Goal: Information Seeking & Learning: Learn about a topic

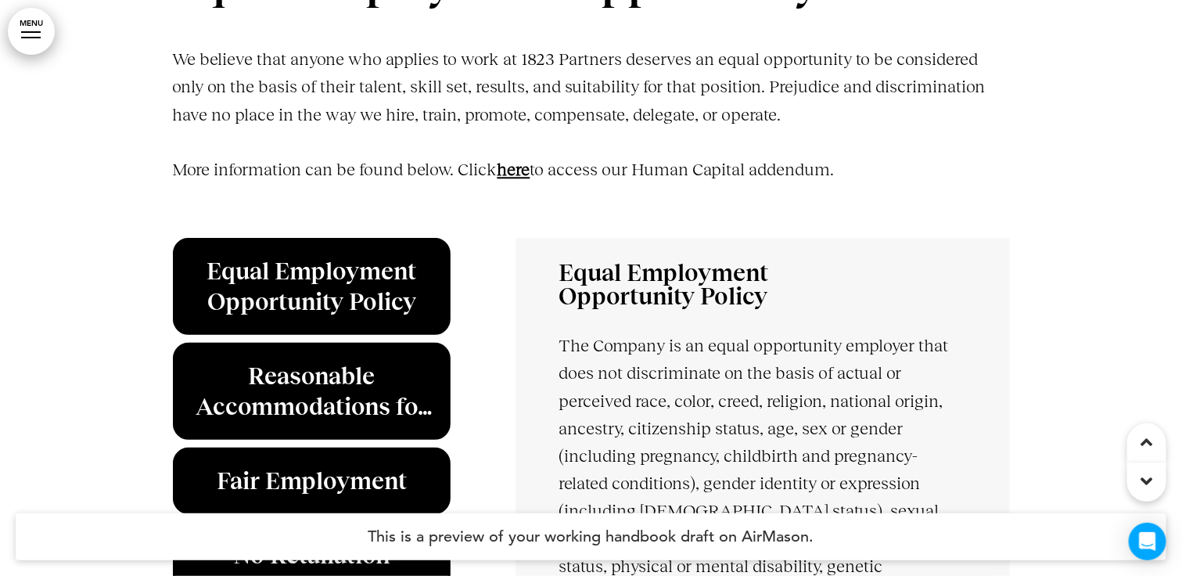
scroll to position [4147, 0]
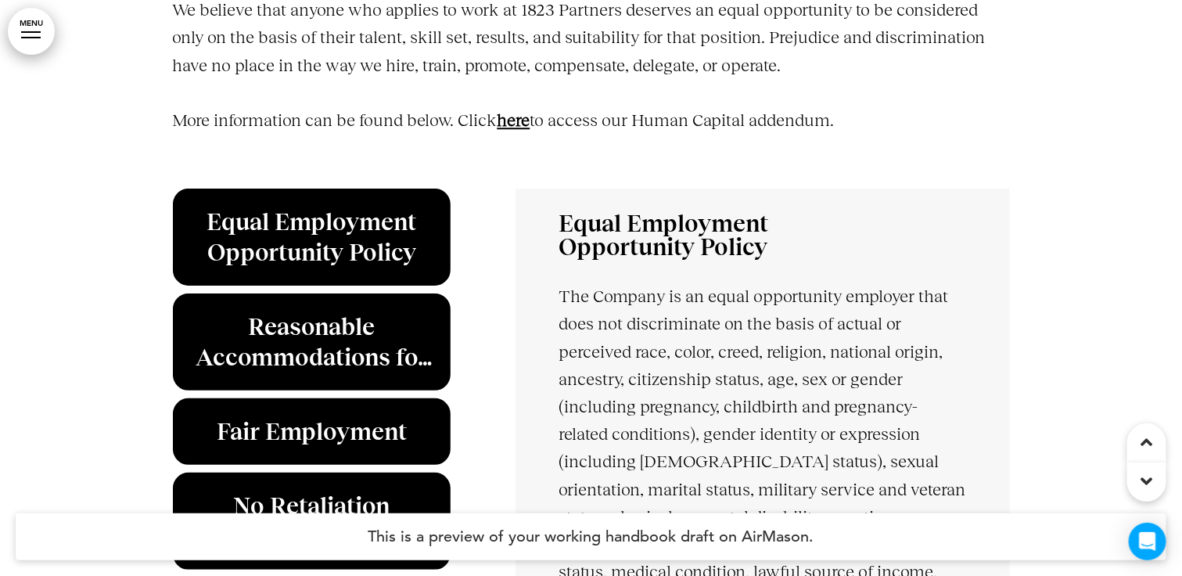
click at [527, 122] on link "﻿here" at bounding box center [514, 120] width 33 height 20
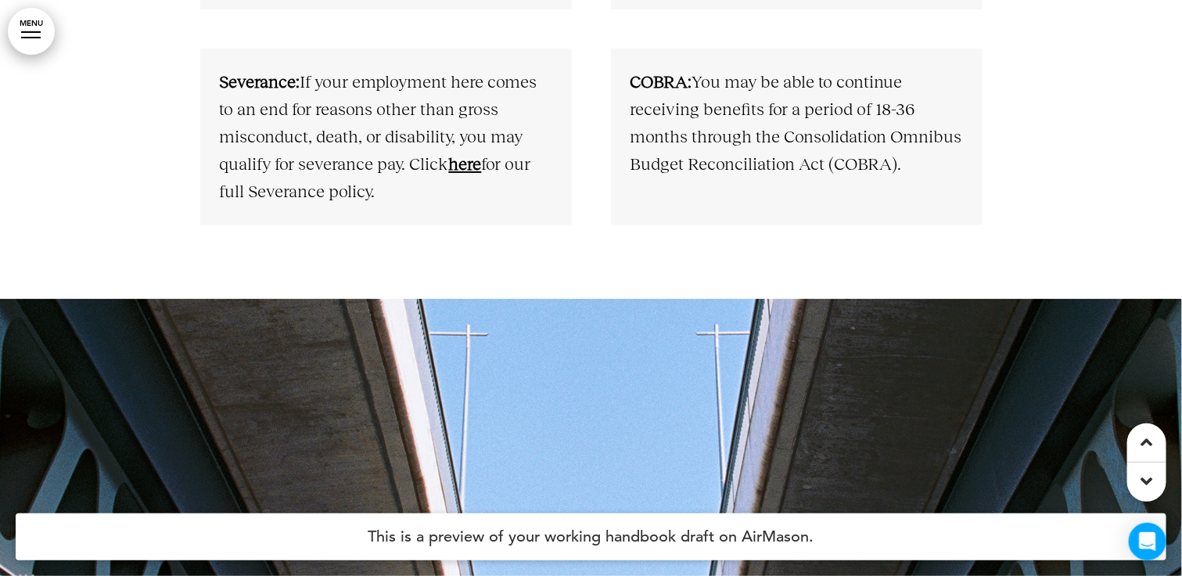
scroll to position [7511, 0]
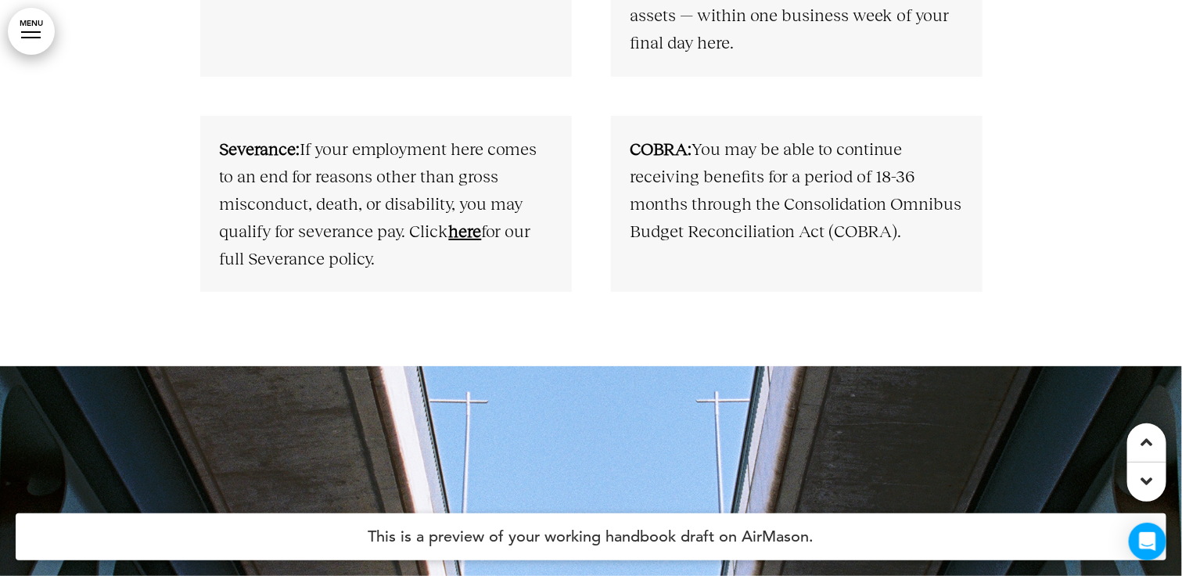
click at [459, 228] on link "﻿here" at bounding box center [465, 231] width 33 height 20
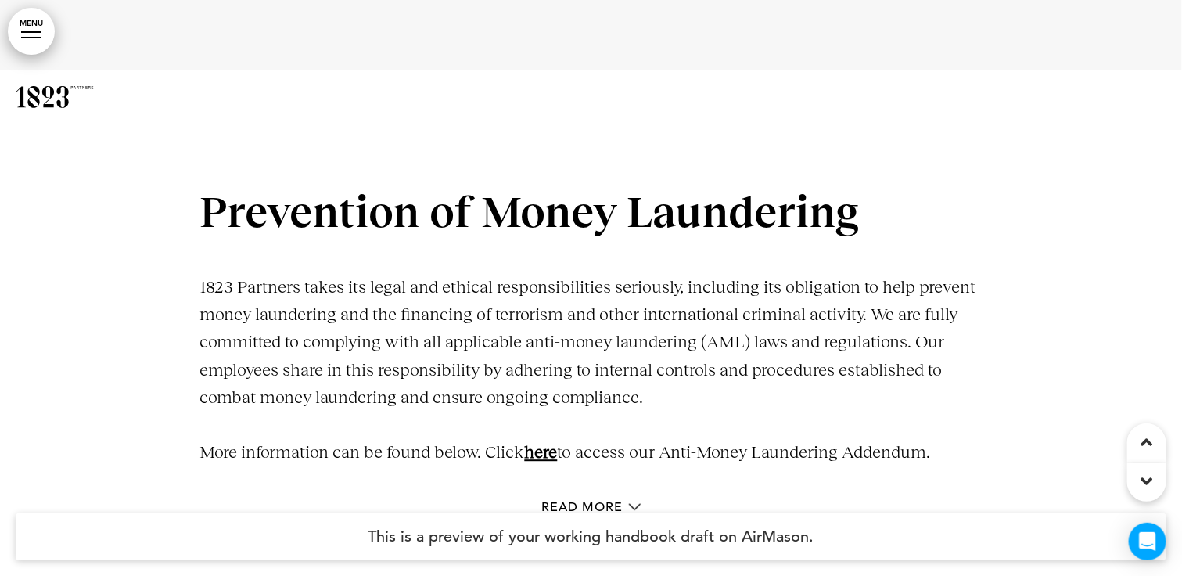
scroll to position [11658, 0]
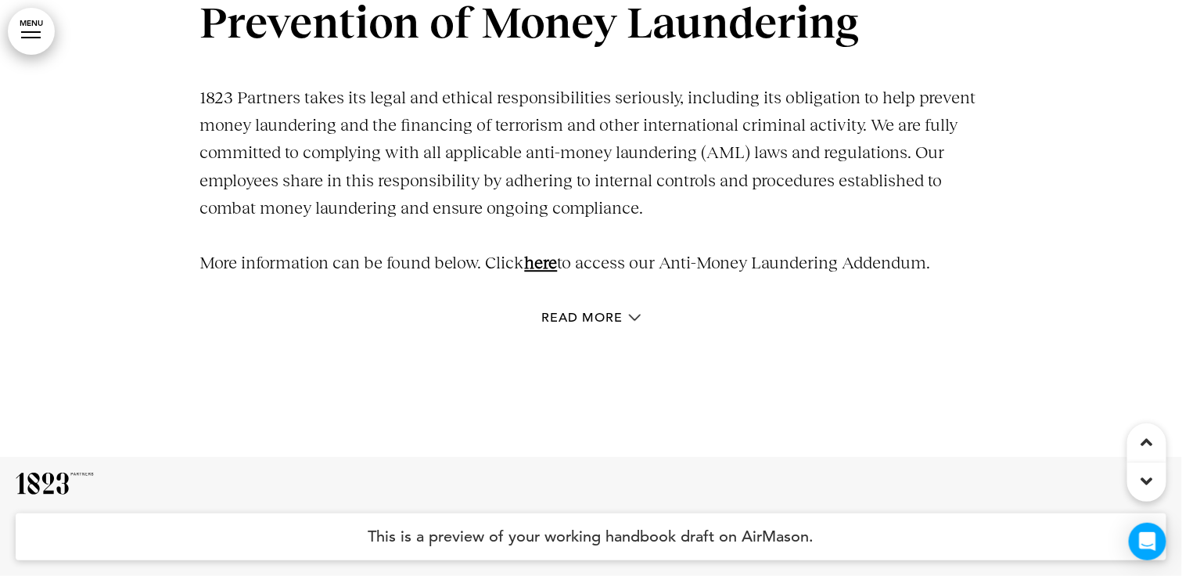
click at [553, 263] on link "here" at bounding box center [541, 263] width 33 height 20
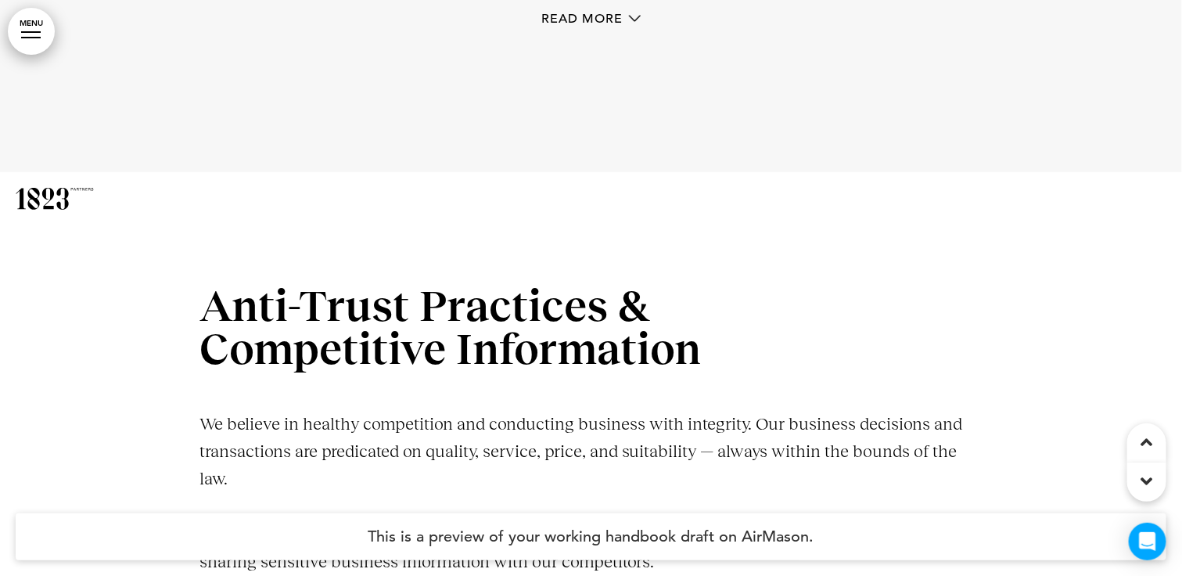
scroll to position [12284, 0]
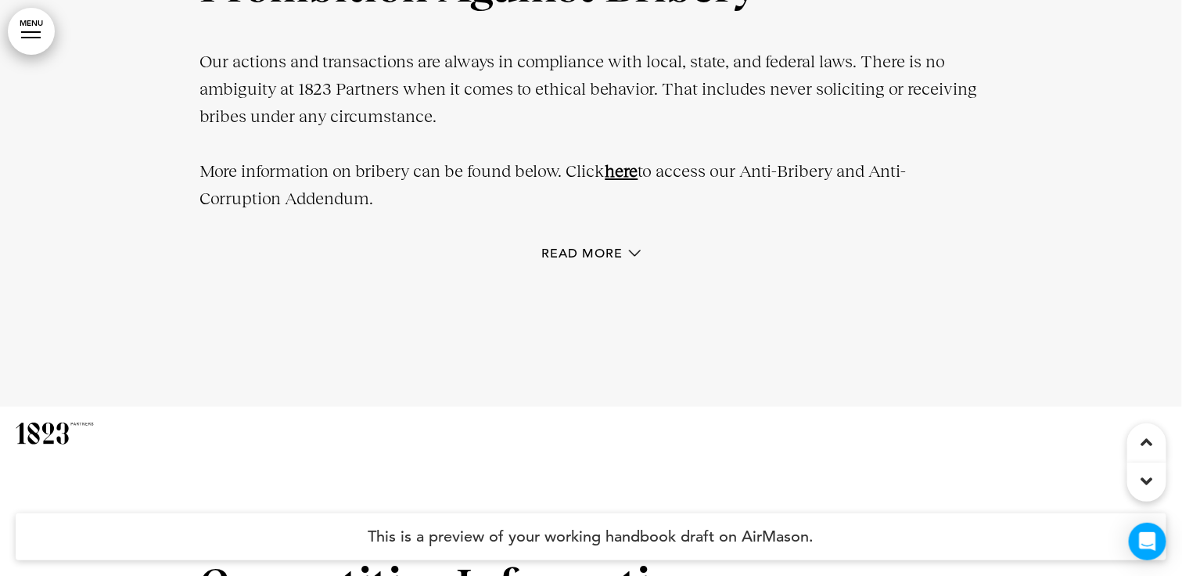
click at [621, 173] on link "﻿here" at bounding box center [622, 171] width 33 height 20
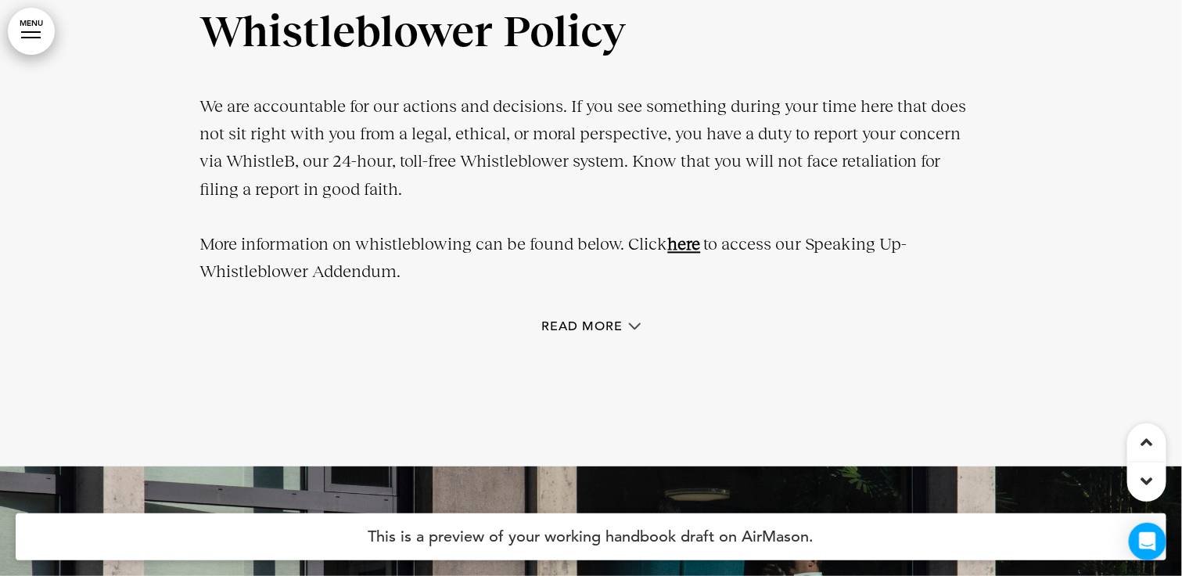
scroll to position [16197, 0]
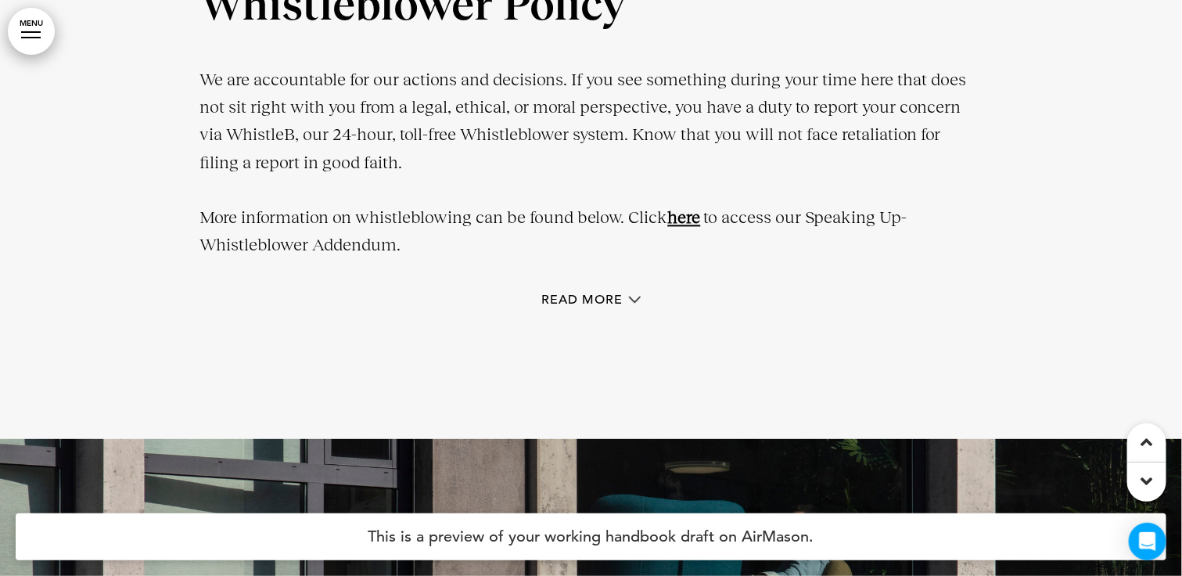
click at [701, 217] on link "﻿here" at bounding box center [684, 217] width 33 height 20
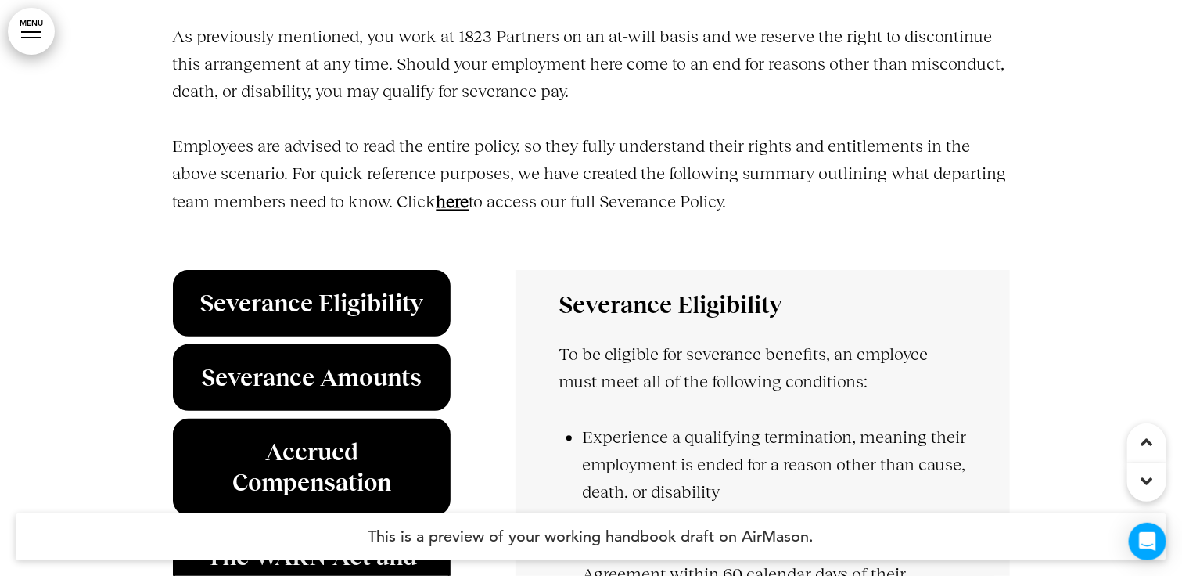
scroll to position [36149, 0]
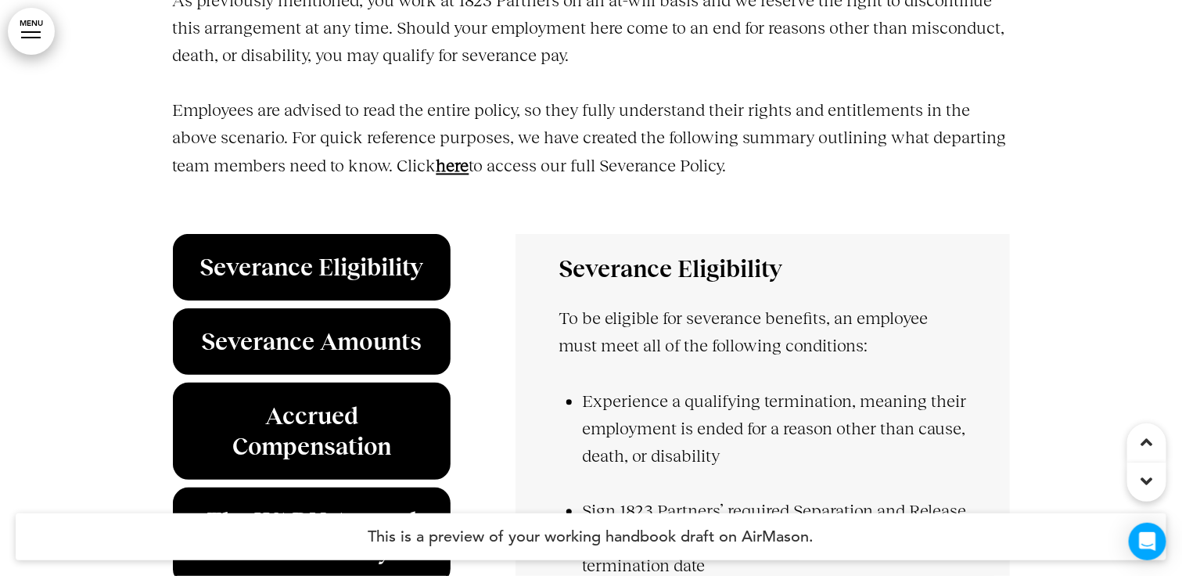
click at [454, 175] on strong "﻿here" at bounding box center [453, 166] width 33 height 20
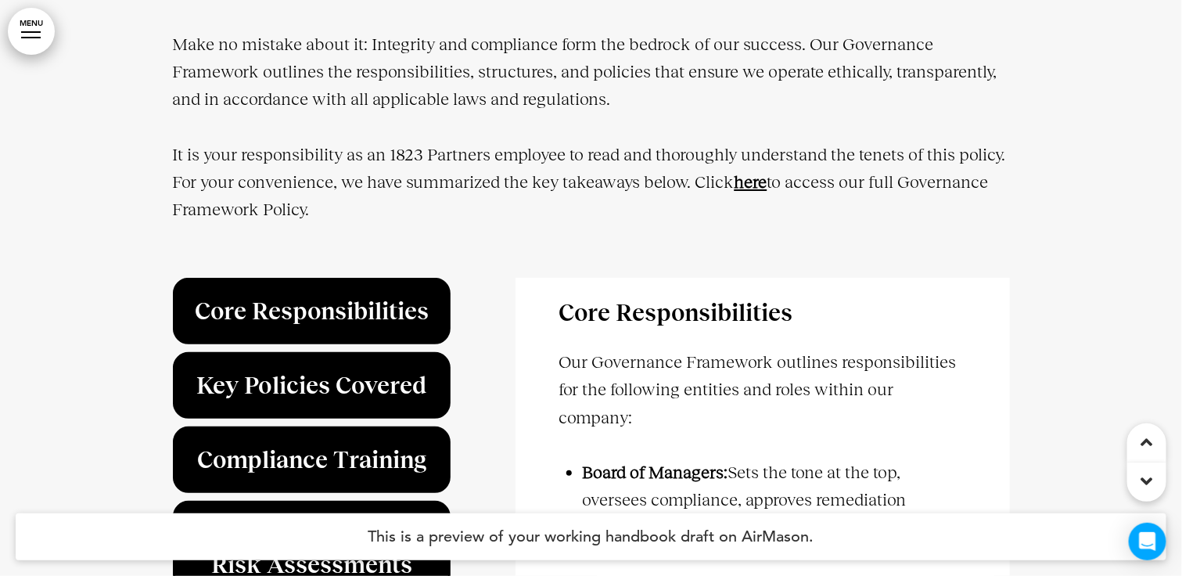
scroll to position [37244, 0]
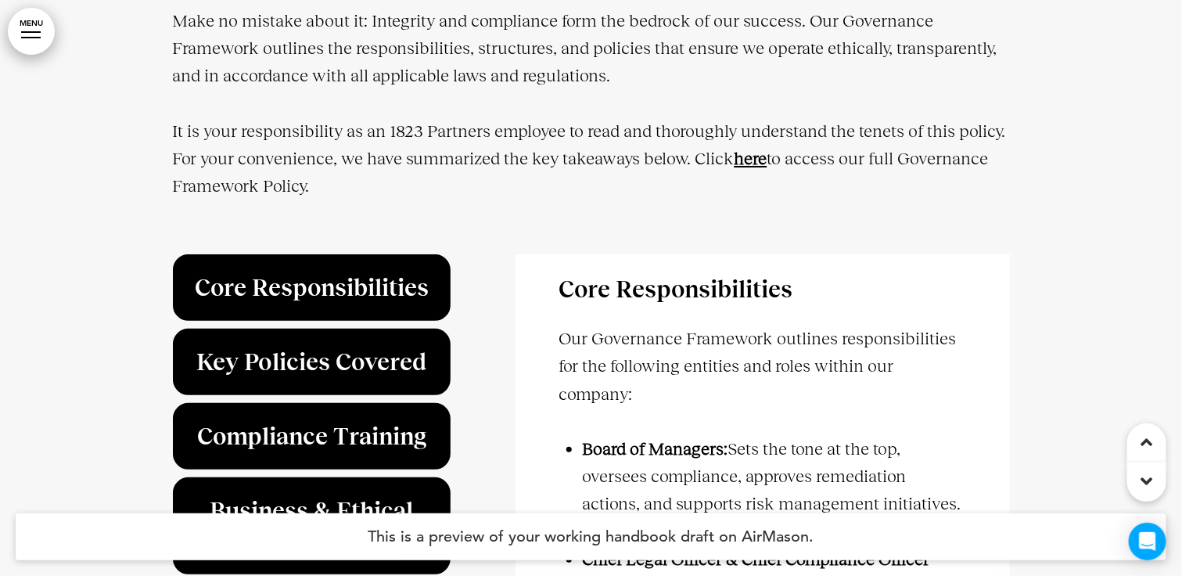
click at [761, 149] on strong "﻿here" at bounding box center [751, 159] width 33 height 20
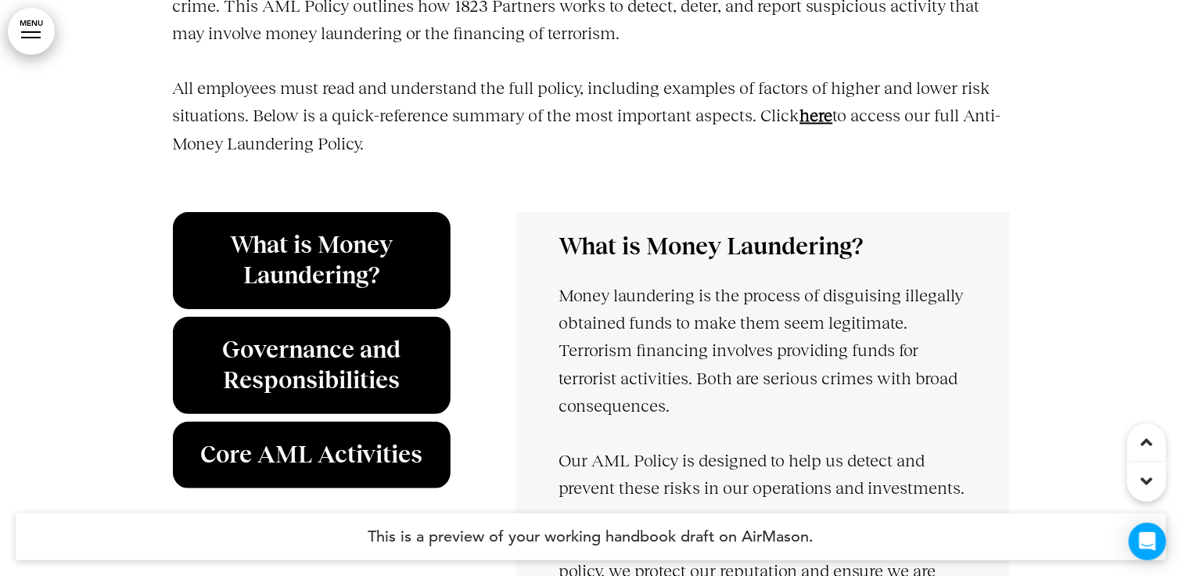
scroll to position [38340, 0]
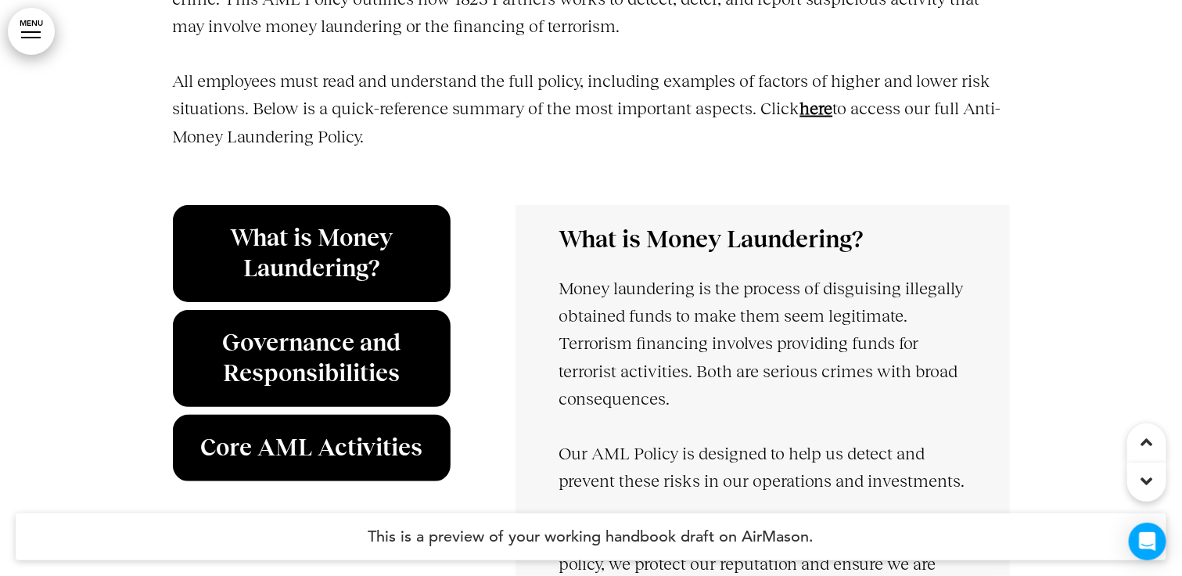
click at [825, 99] on span "﻿here" at bounding box center [816, 109] width 33 height 20
click at [821, 99] on span "﻿here" at bounding box center [816, 109] width 33 height 20
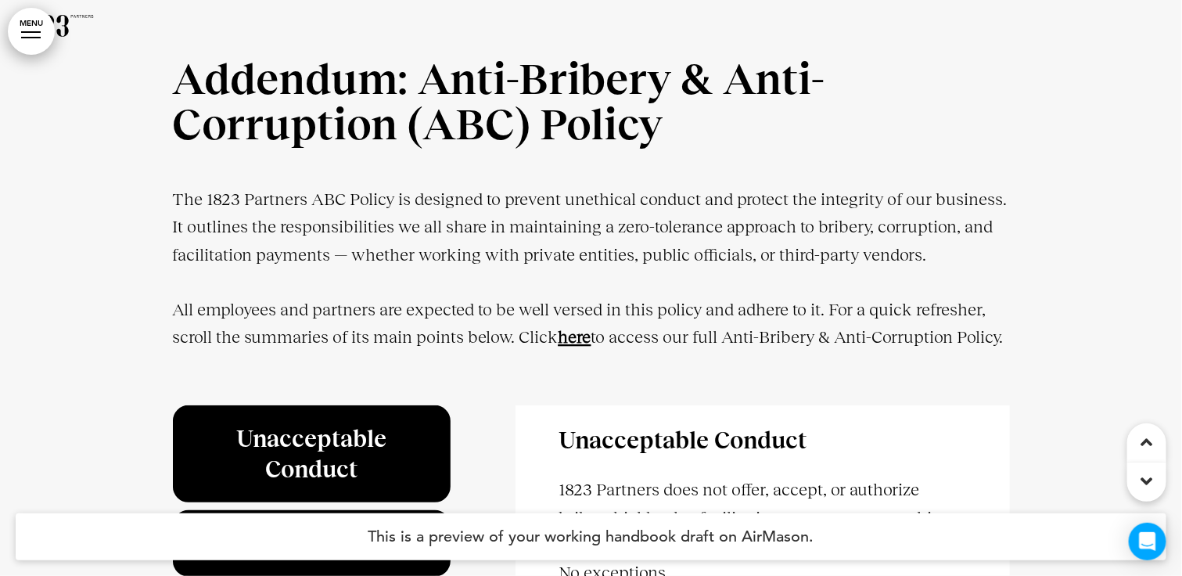
scroll to position [39200, 0]
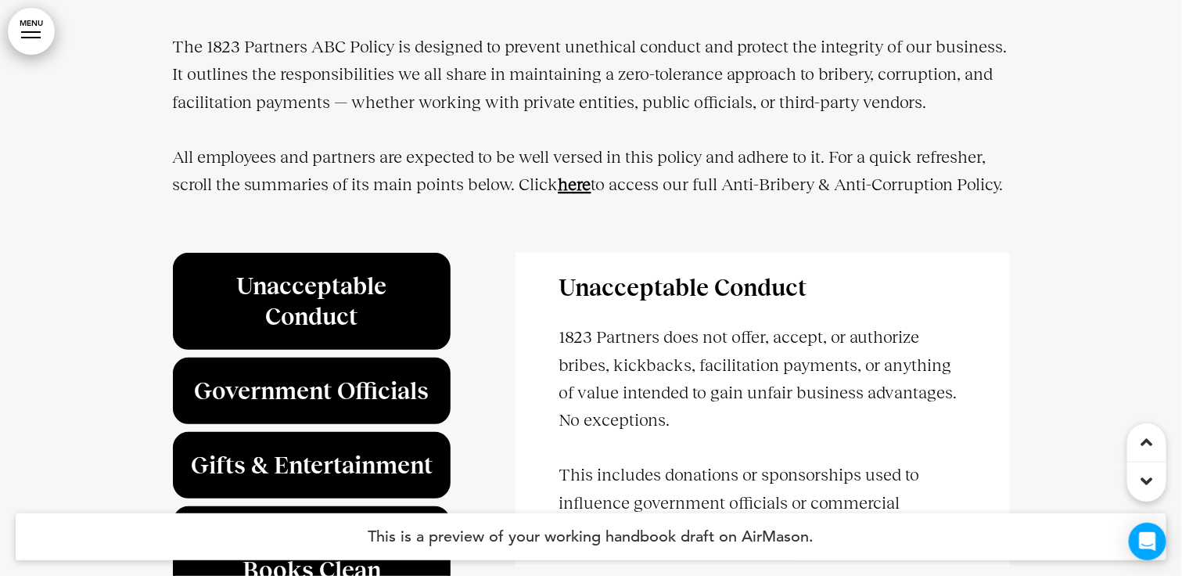
click at [584, 174] on strong "﻿here" at bounding box center [575, 184] width 33 height 20
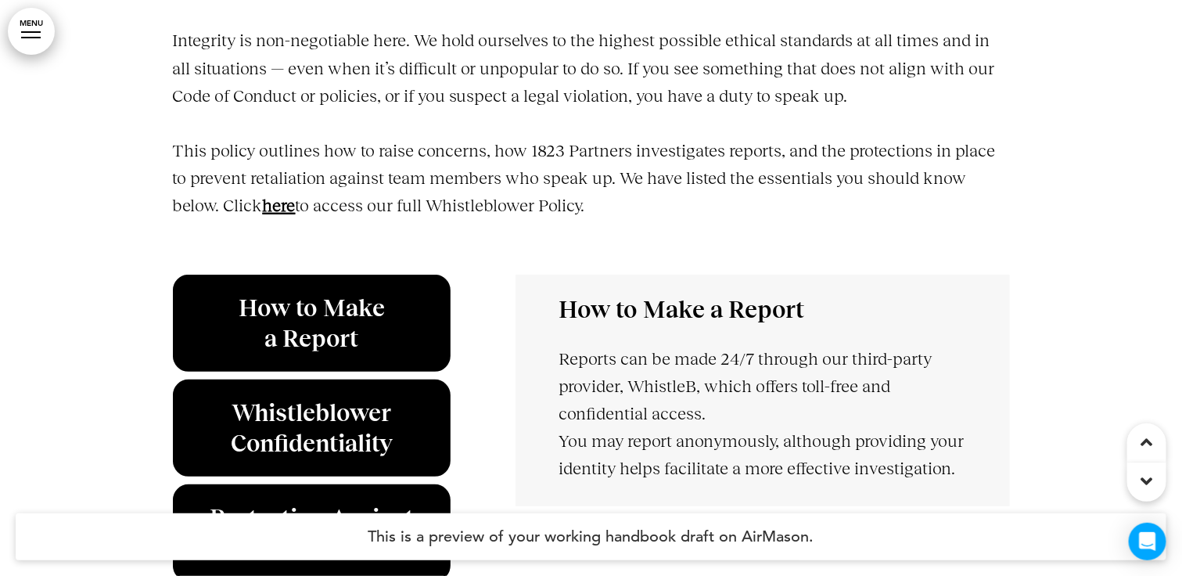
scroll to position [40218, 0]
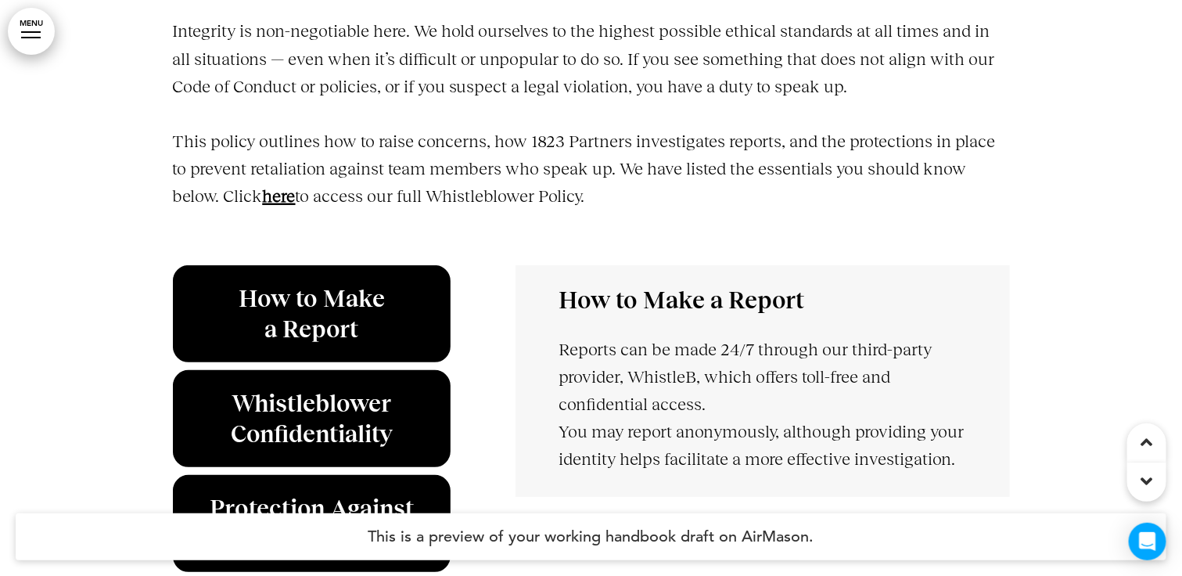
click at [268, 186] on strong "﻿here" at bounding box center [279, 196] width 33 height 20
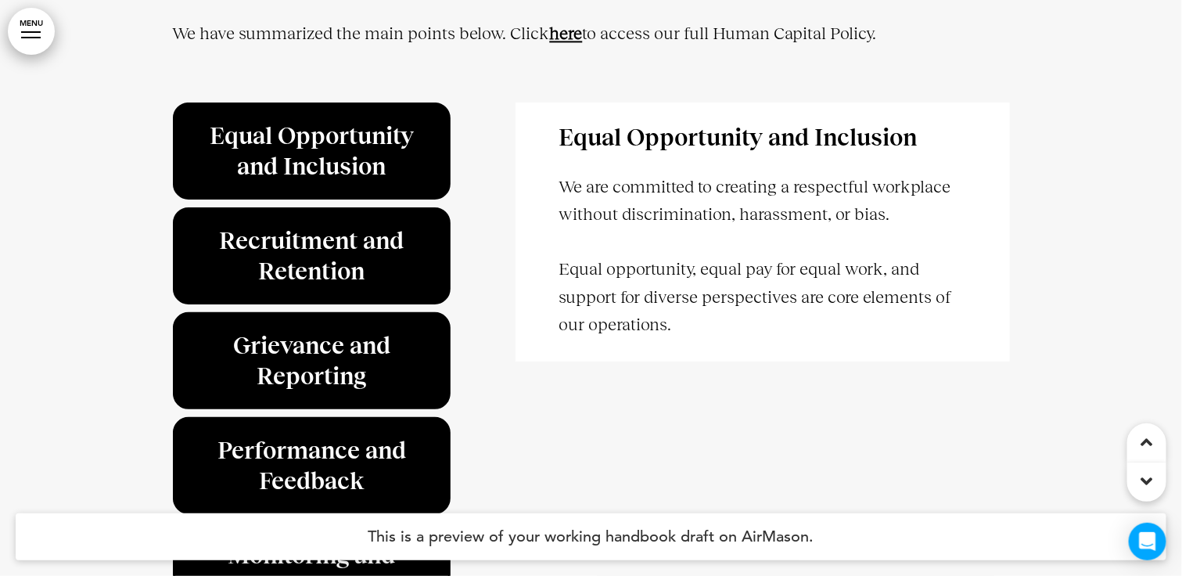
scroll to position [41235, 0]
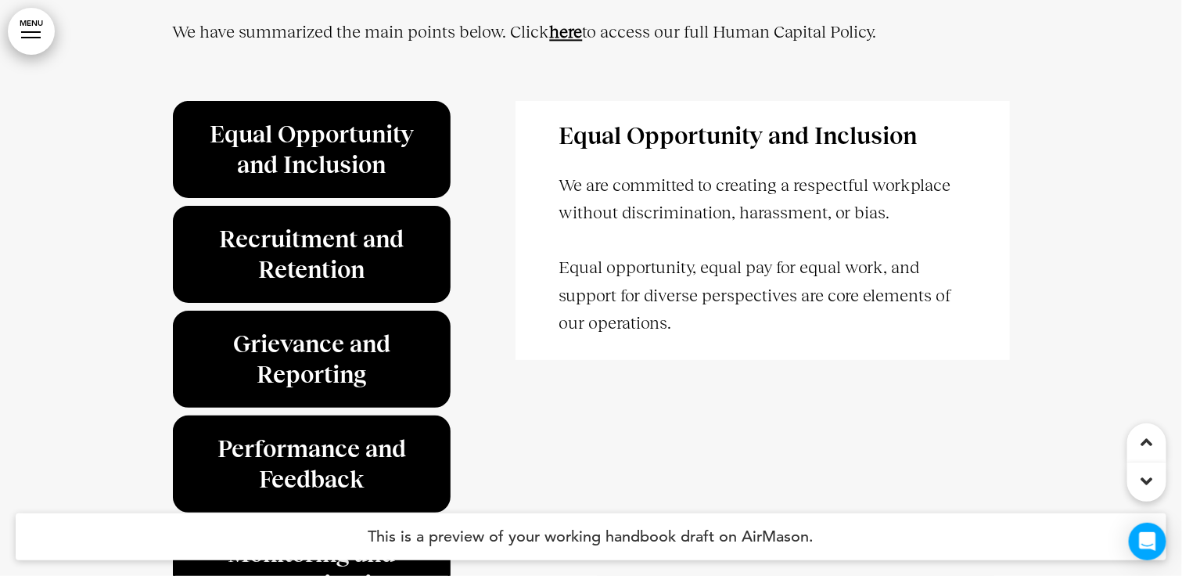
click at [582, 22] on strong "here" at bounding box center [566, 32] width 33 height 20
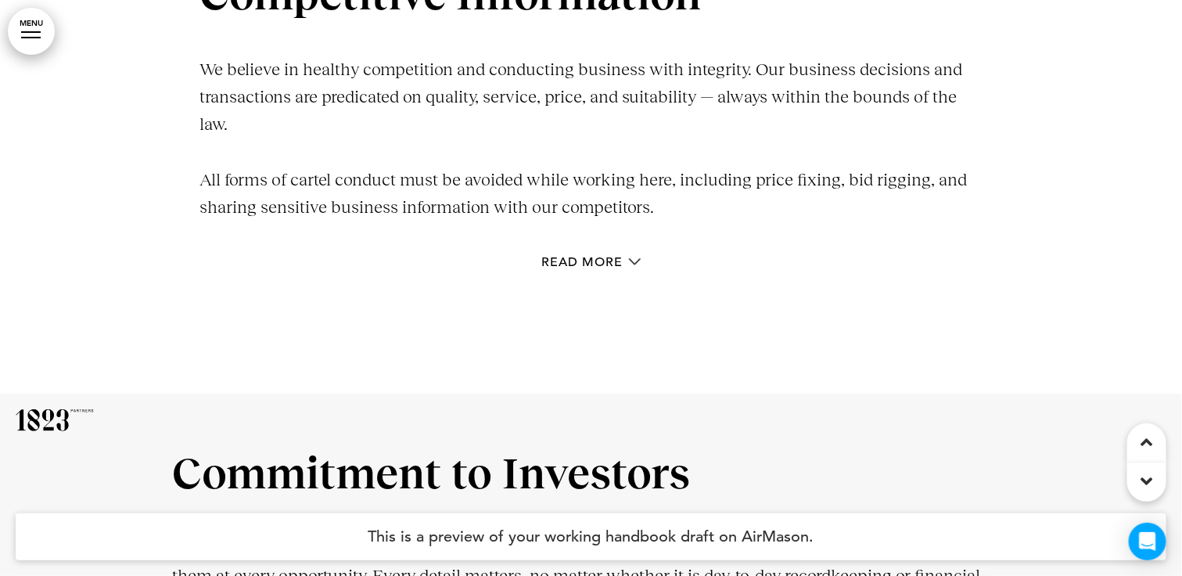
scroll to position [0, 0]
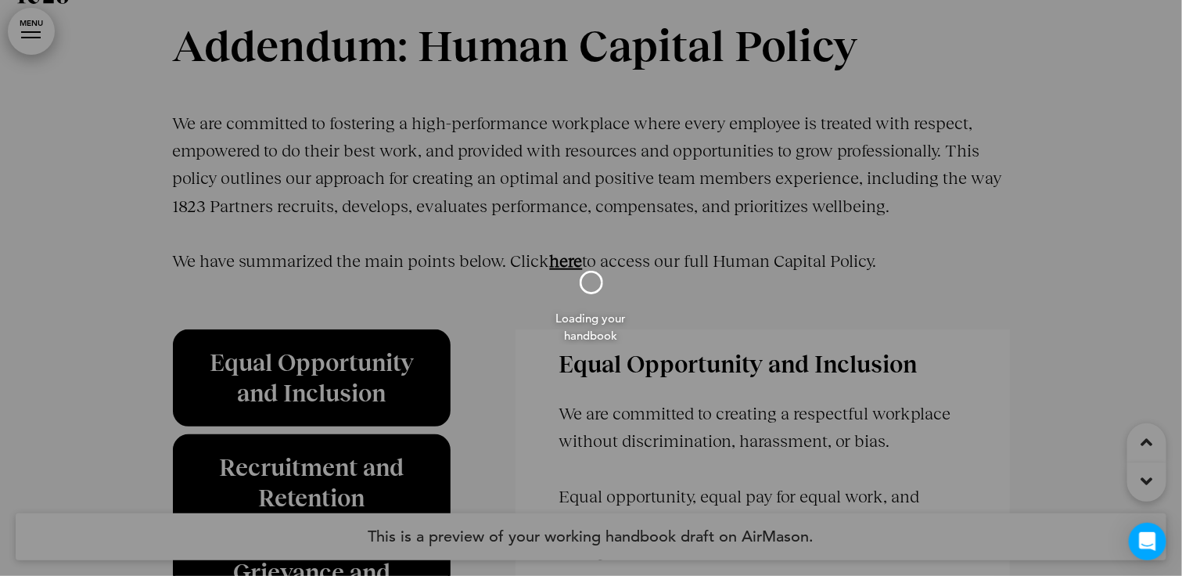
scroll to position [41006, 0]
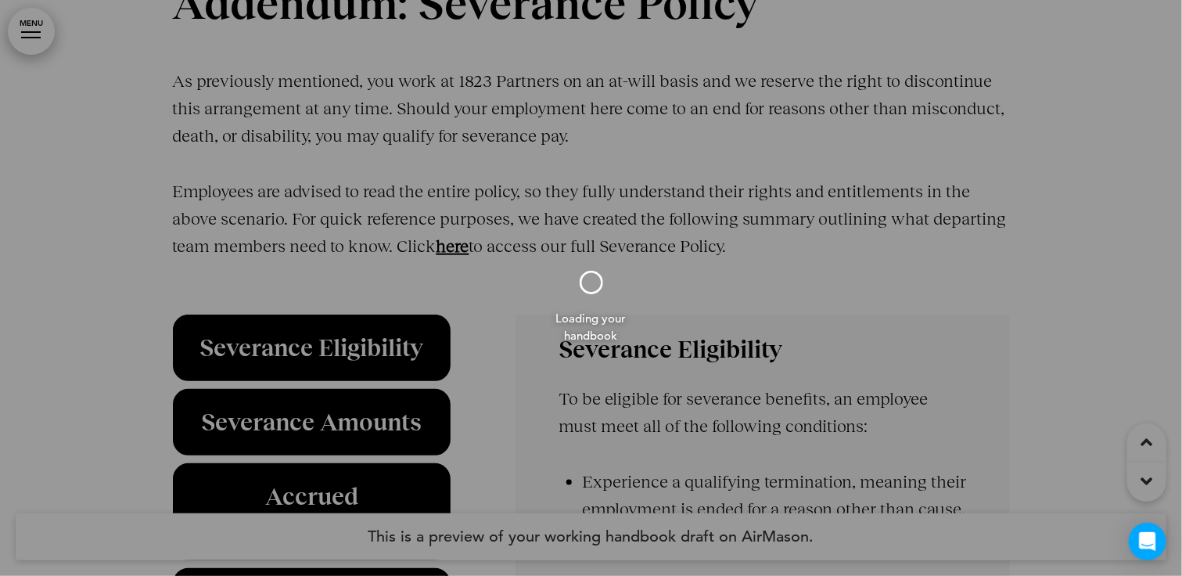
scroll to position [36068, 0]
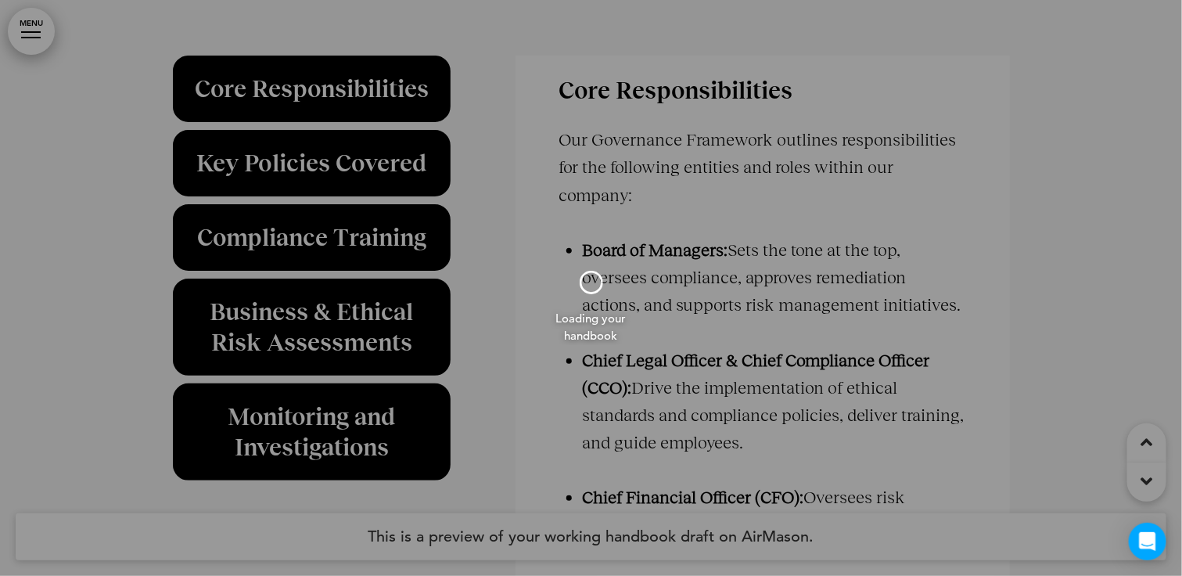
scroll to position [38133, 0]
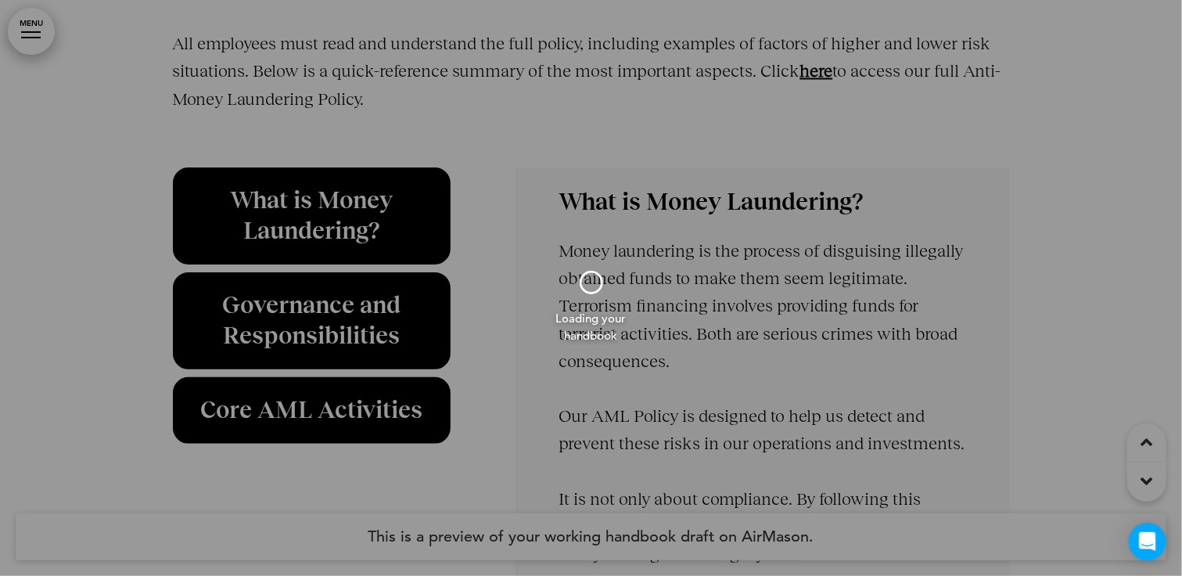
scroll to position [39067, 0]
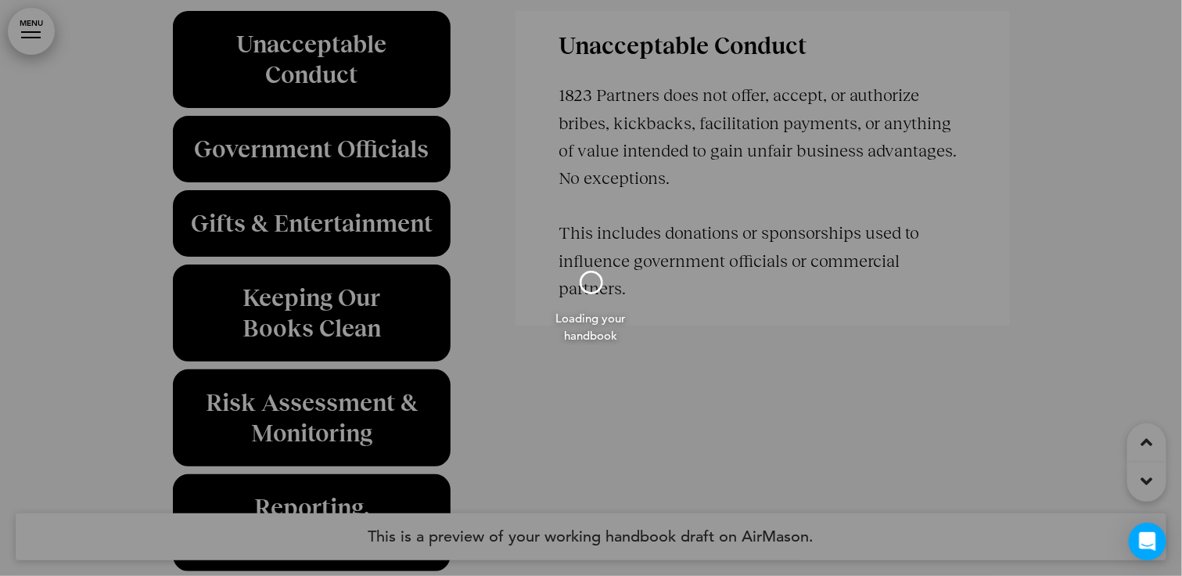
scroll to position [40132, 0]
